Goal: Task Accomplishment & Management: Complete application form

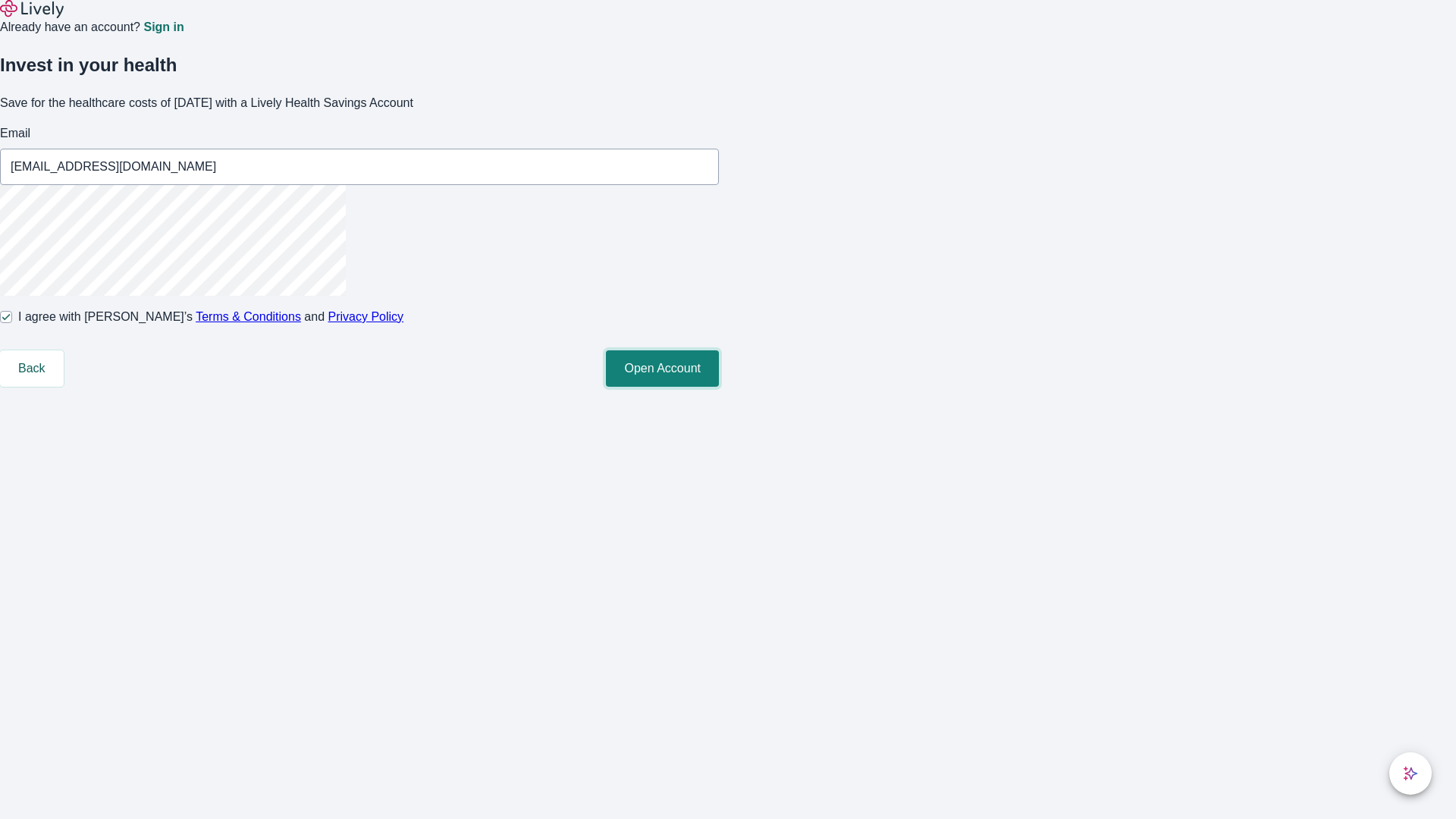
click at [719, 386] on button "Open Account" at bounding box center [662, 368] width 113 height 36
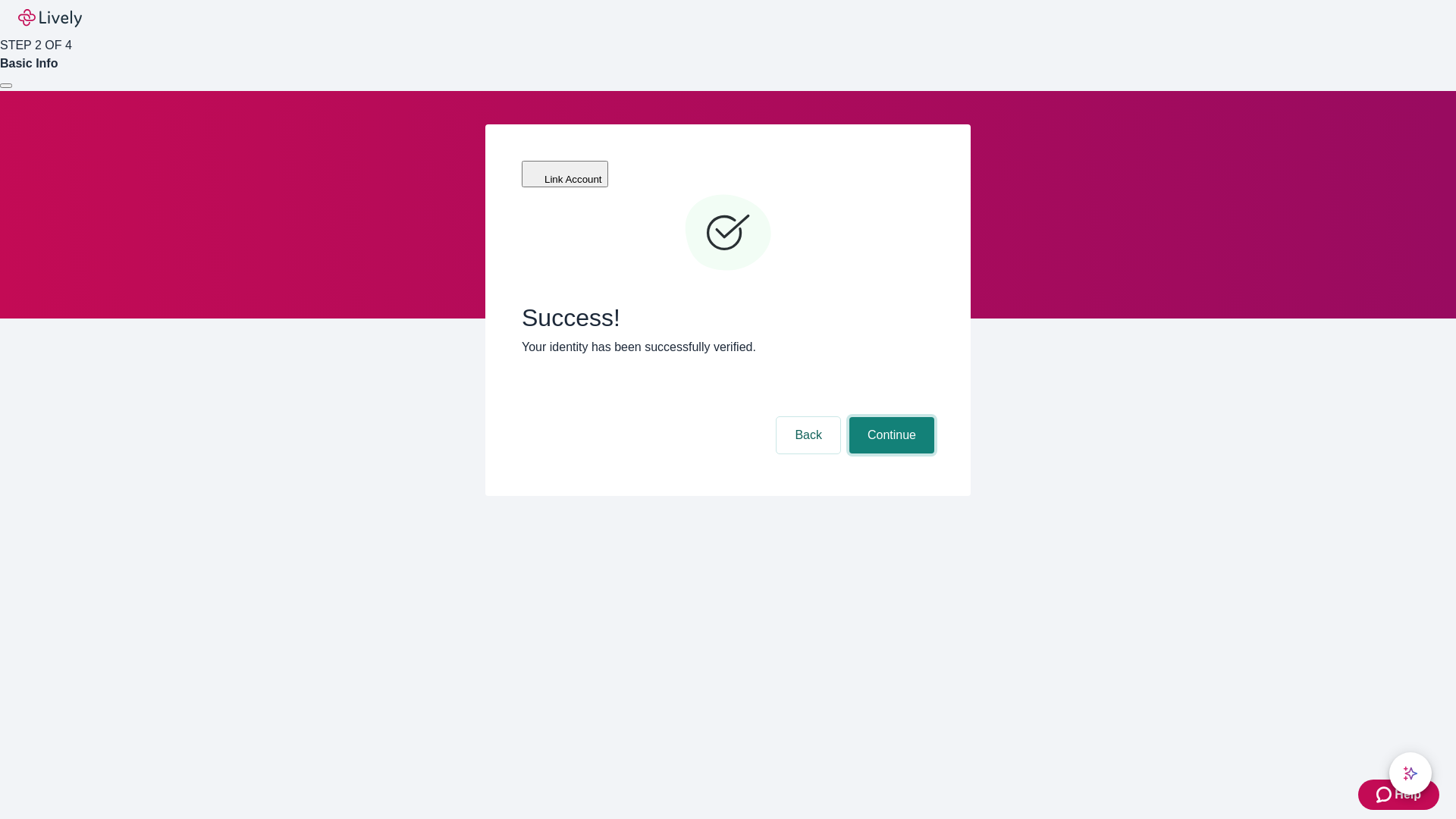
click at [889, 417] on button "Continue" at bounding box center [892, 434] width 85 height 36
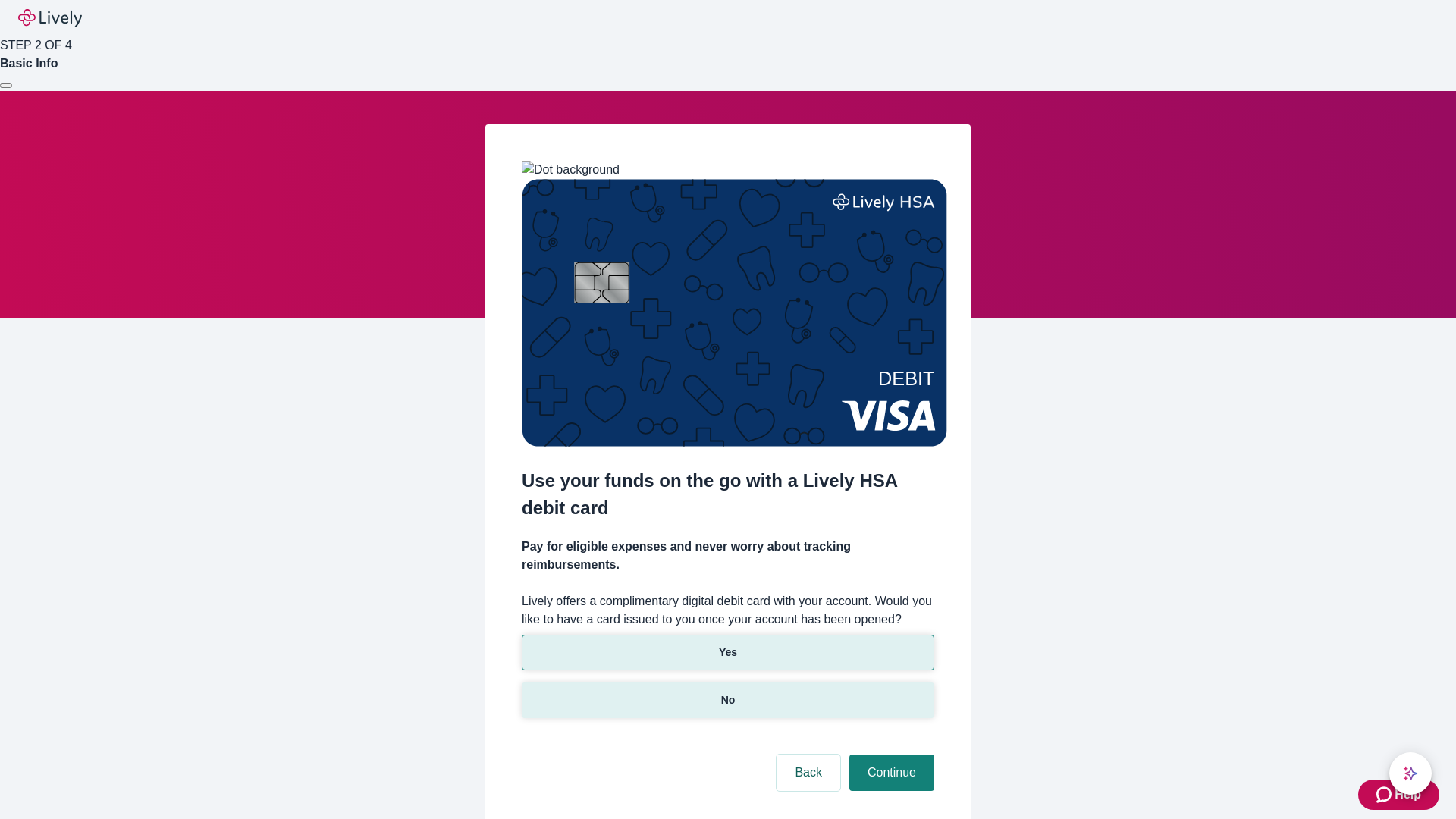
click at [727, 692] on p "No" at bounding box center [728, 700] width 14 height 16
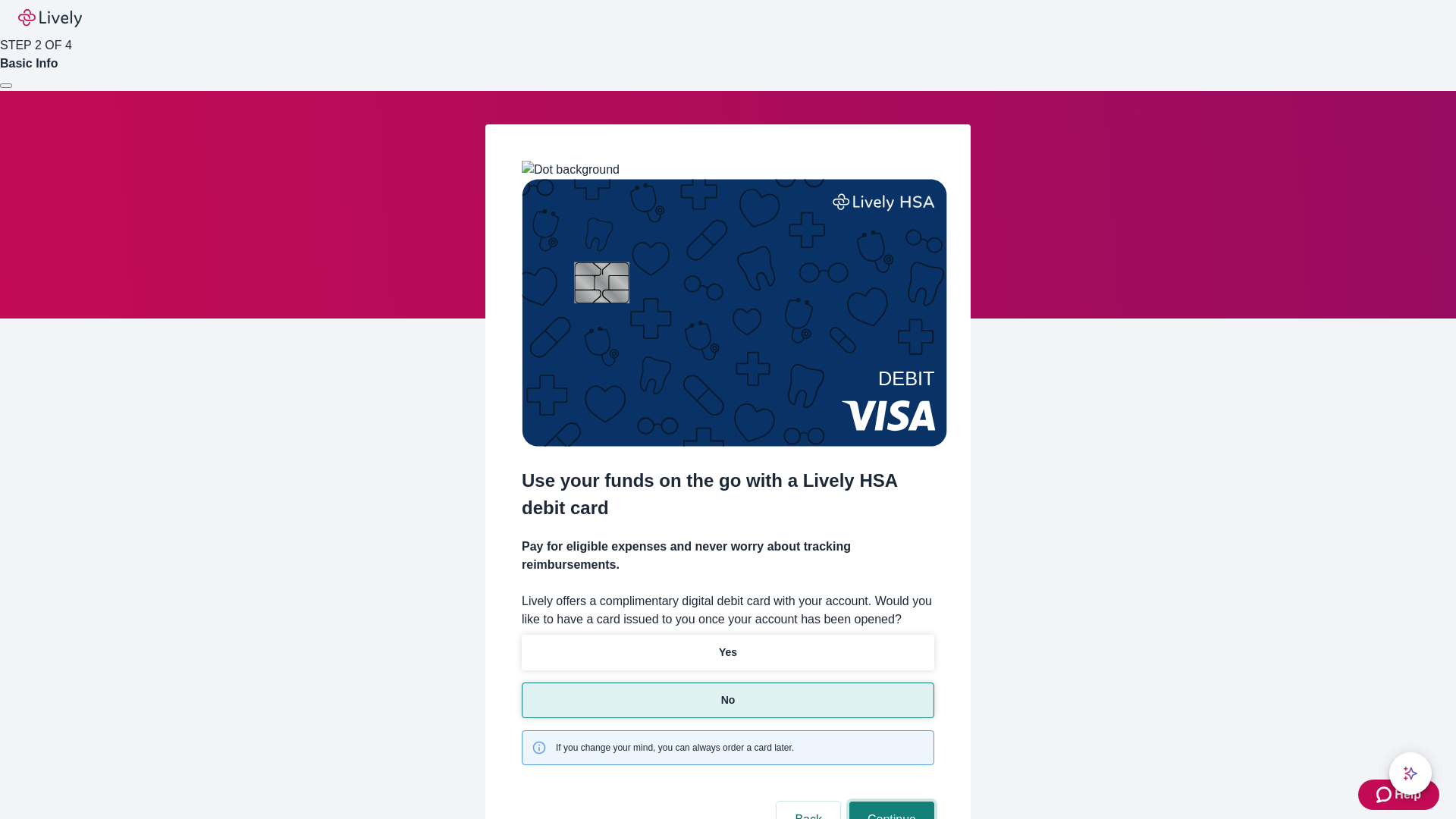
click at [889, 801] on button "Continue" at bounding box center [892, 819] width 85 height 36
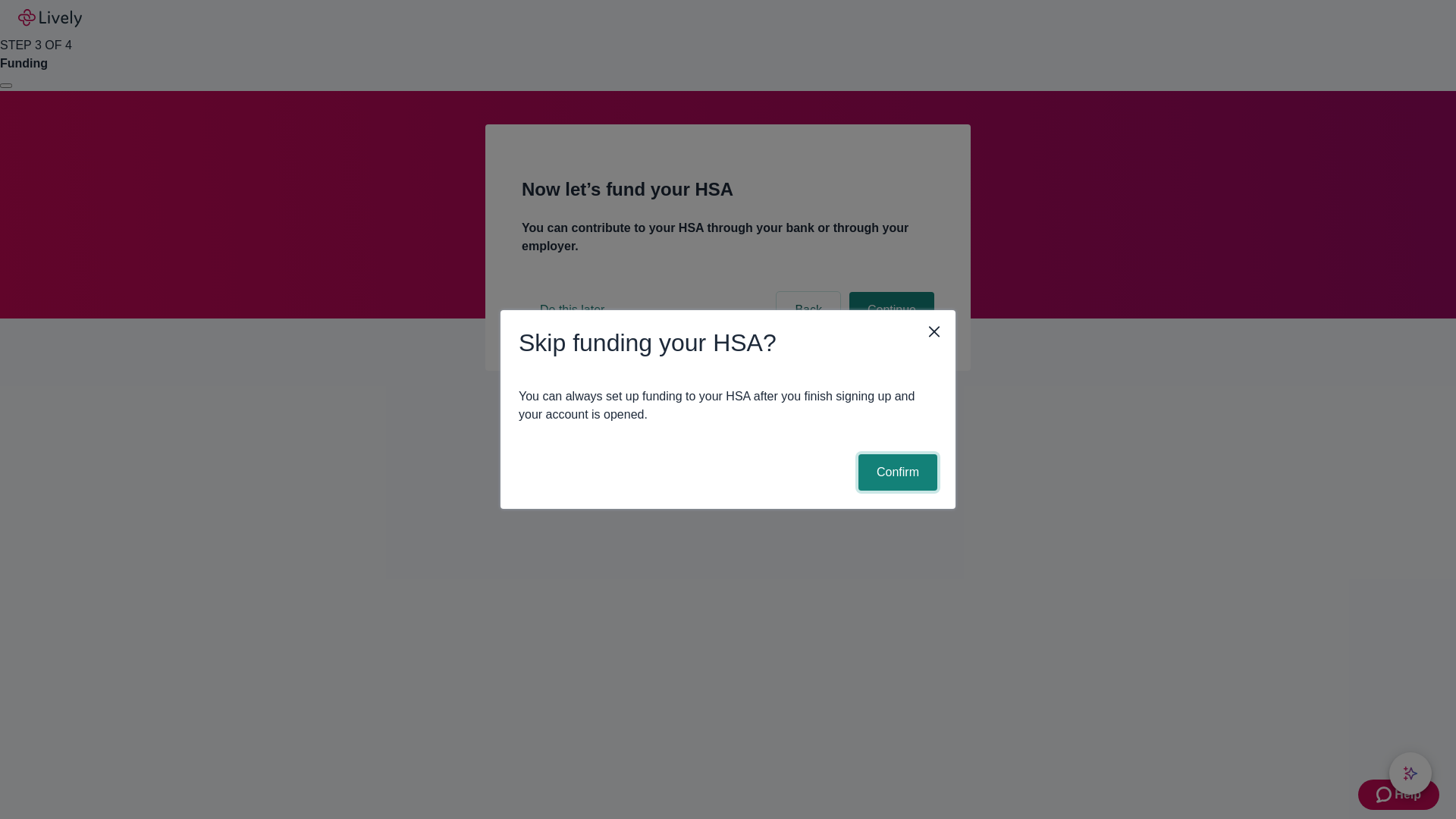
click at [895, 473] on button "Confirm" at bounding box center [897, 472] width 79 height 36
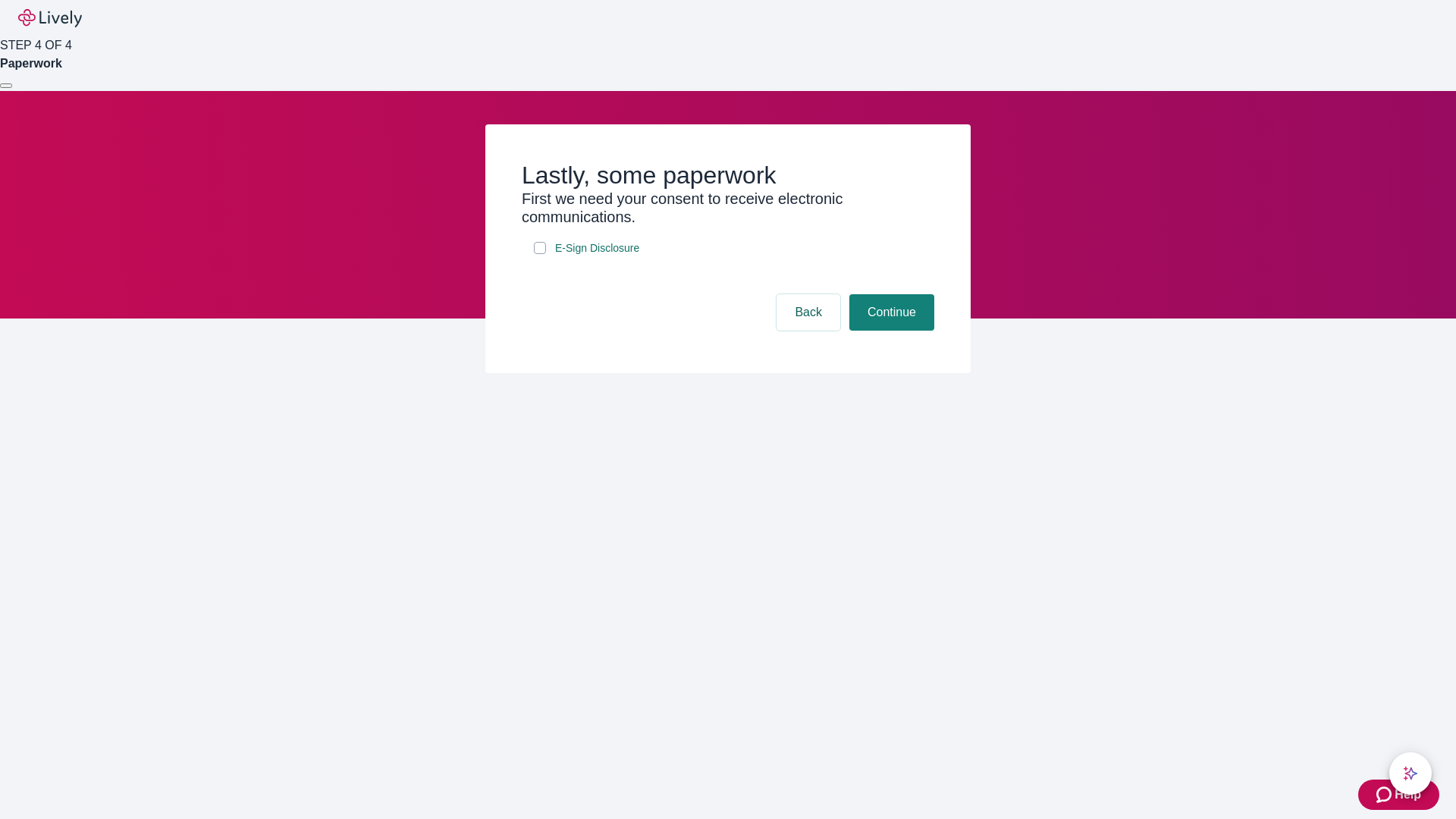
click at [540, 254] on input "E-Sign Disclosure" at bounding box center [540, 248] width 12 height 12
checkbox input "true"
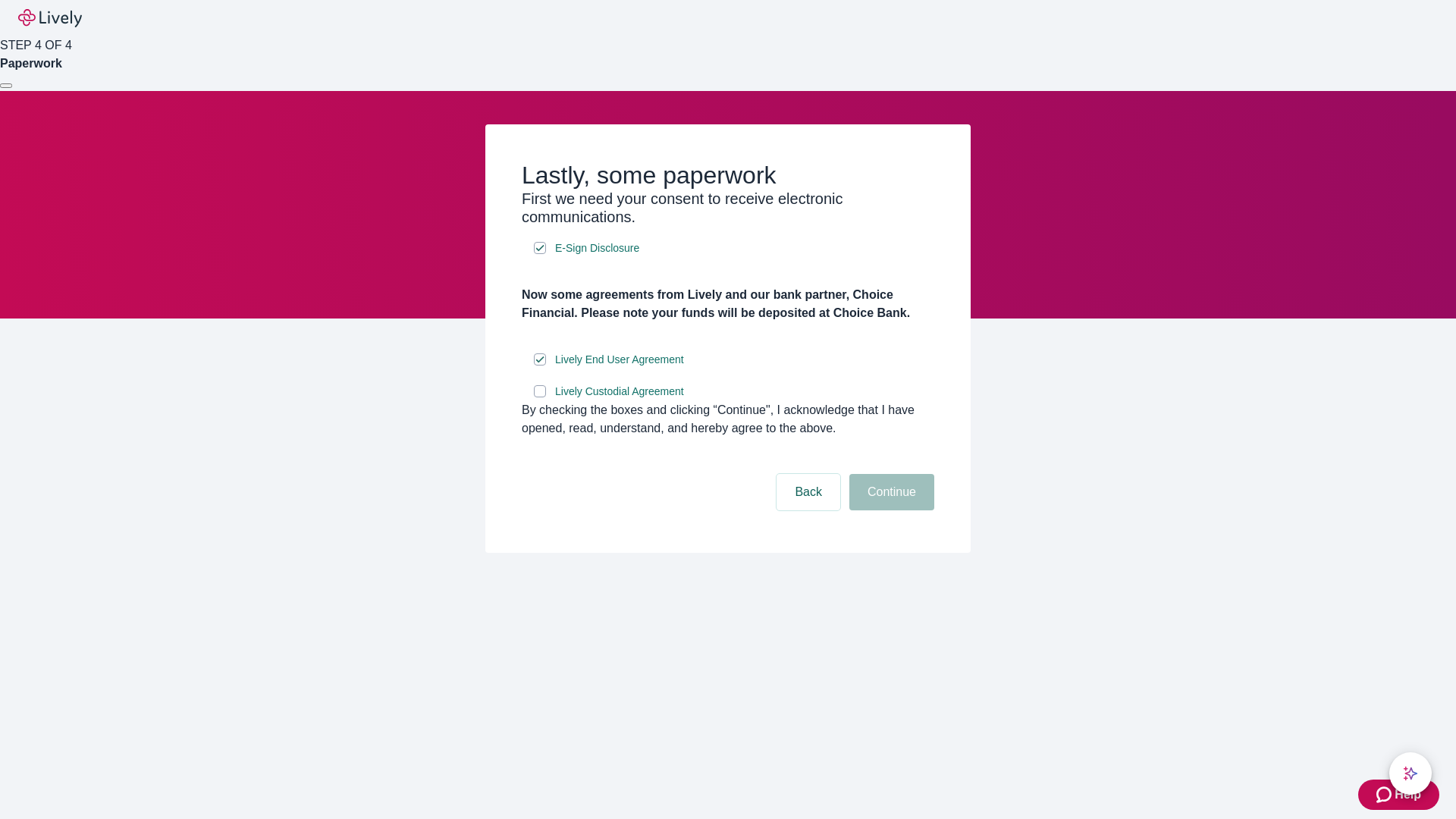
click at [540, 397] on input "Lively Custodial Agreement" at bounding box center [540, 392] width 12 height 12
checkbox input "true"
click at [889, 510] on button "Continue" at bounding box center [892, 491] width 85 height 36
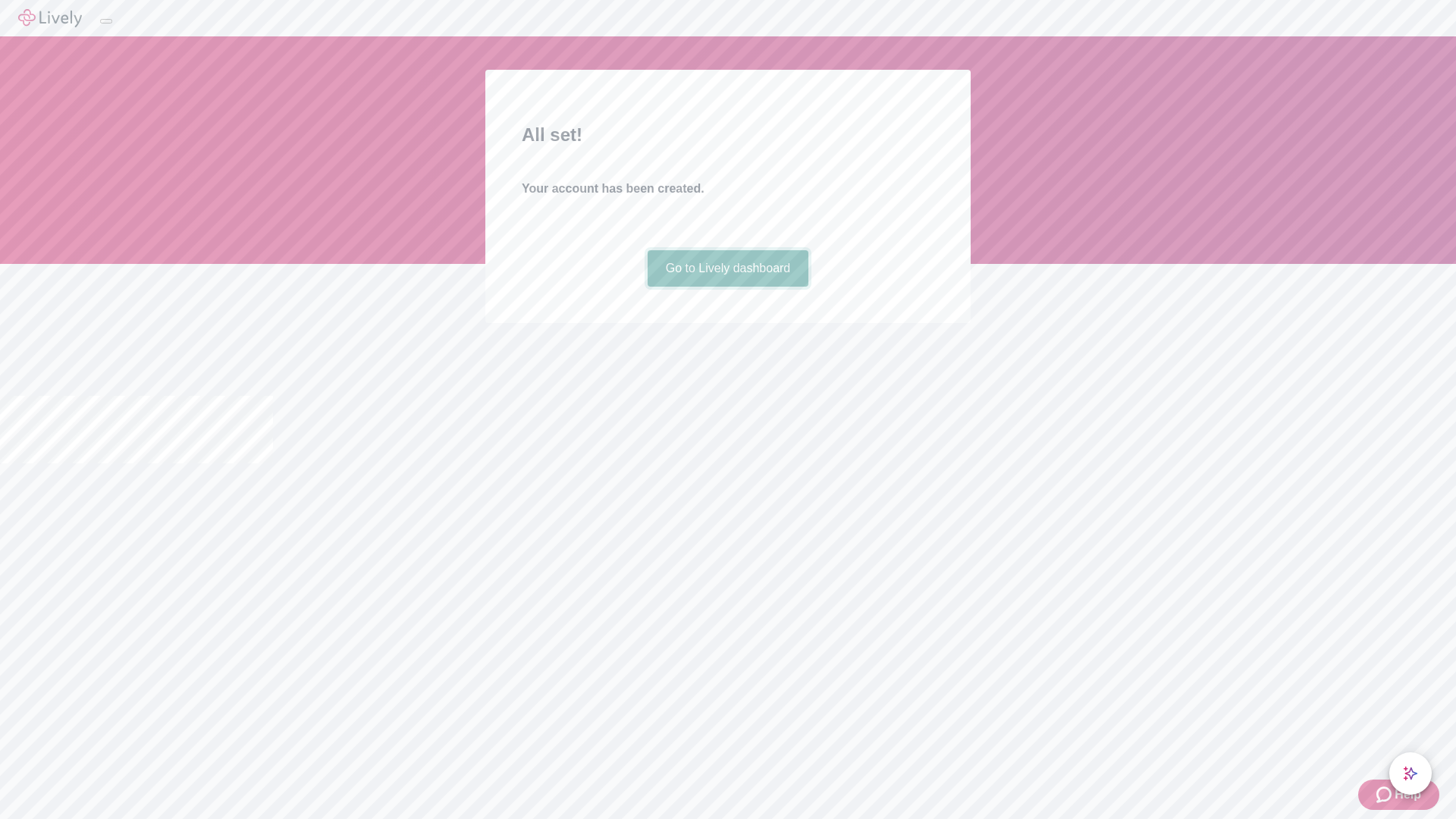
click at [727, 287] on link "Go to Lively dashboard" at bounding box center [728, 268] width 162 height 36
